Goal: Task Accomplishment & Management: Complete application form

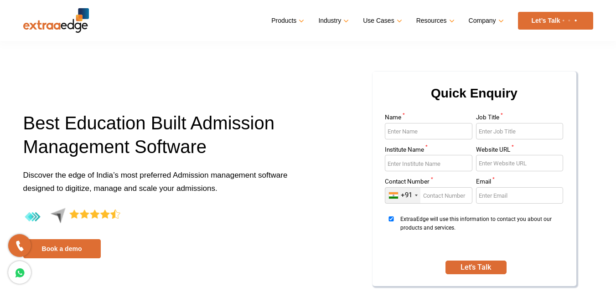
click at [412, 128] on input "Name *" at bounding box center [428, 131] width 87 height 16
type input "Vijendra Baranwal"
type input "Head Operations"
type input "Dr. Om Parkash Eye Institute"
click at [446, 164] on input "Dr. Om Parkash Eye Institute" at bounding box center [428, 163] width 87 height 16
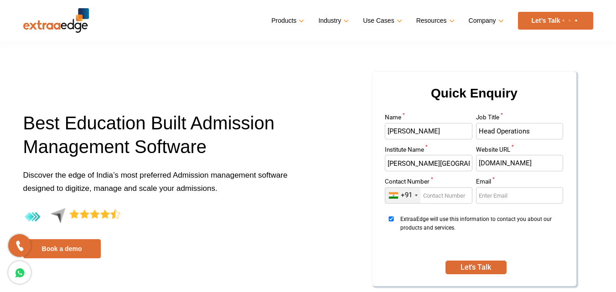
type input "www.dromparkash.com"
type input "9855599598"
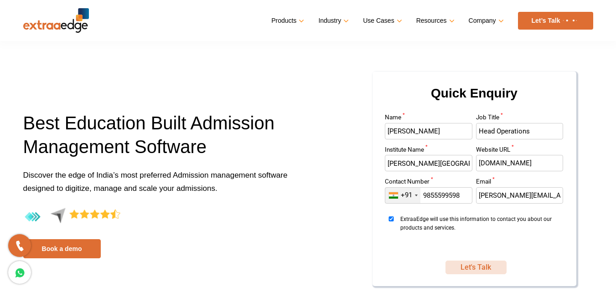
type input "vijendra@yls.in"
click at [475, 267] on button "Let's Talk" at bounding box center [475, 268] width 61 height 14
